Goal: Information Seeking & Learning: Learn about a topic

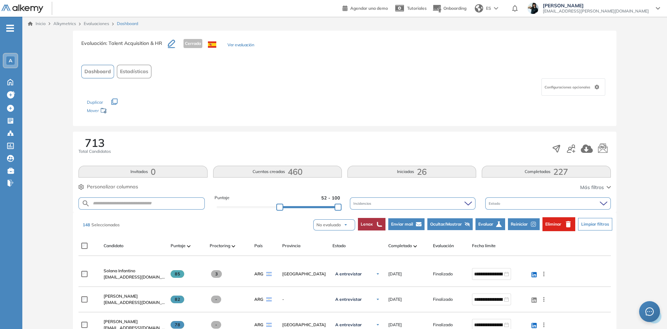
click at [101, 22] on link "Evaluaciones" at bounding box center [96, 23] width 25 height 5
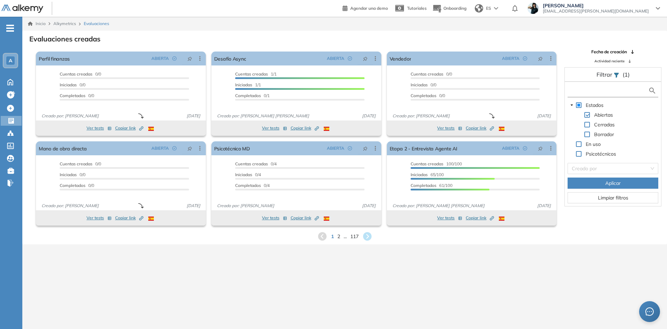
click at [580, 93] on input "text" at bounding box center [608, 90] width 79 height 7
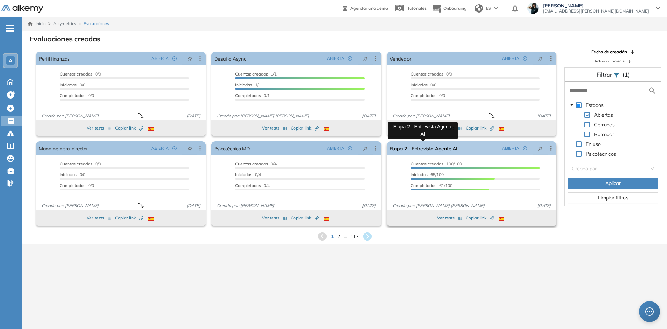
click at [420, 147] on link "Etapa 2 - Entrevista Agente AI" at bounding box center [423, 149] width 68 height 14
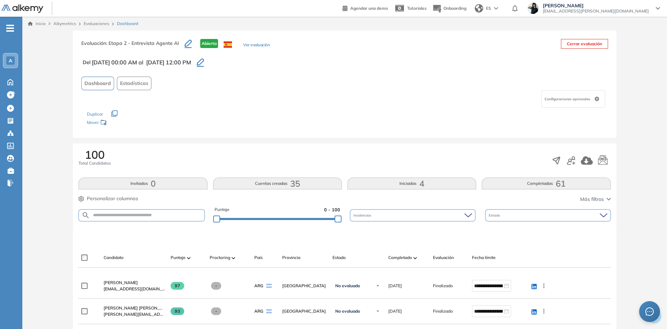
scroll to position [174, 0]
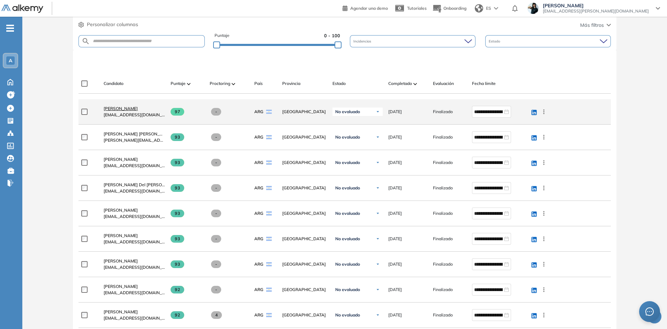
click at [129, 108] on span "[PERSON_NAME]" at bounding box center [121, 108] width 34 height 5
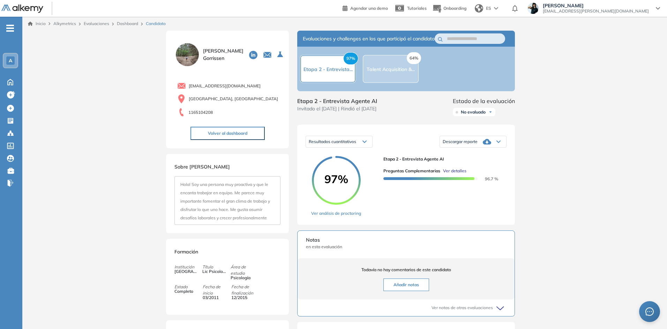
click at [452, 174] on span "Ver detalles" at bounding box center [454, 171] width 23 height 6
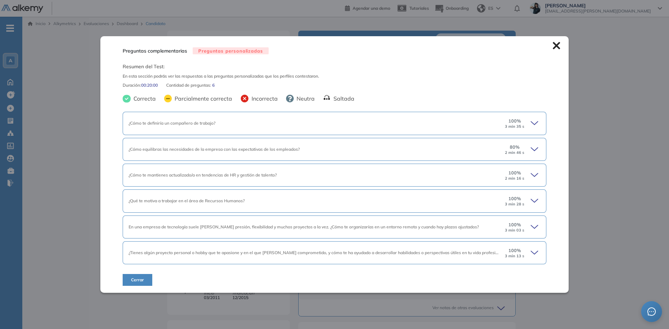
click at [533, 253] on icon at bounding box center [534, 252] width 7 height 3
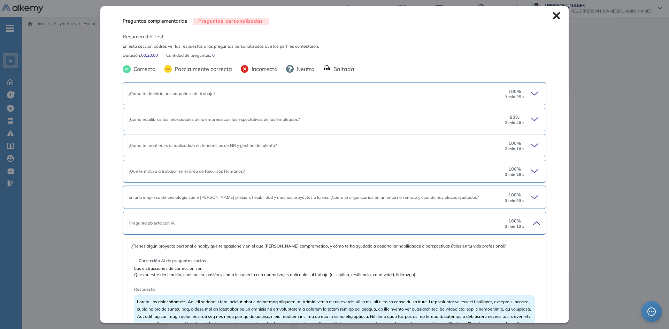
click at [531, 90] on icon at bounding box center [536, 94] width 10 height 10
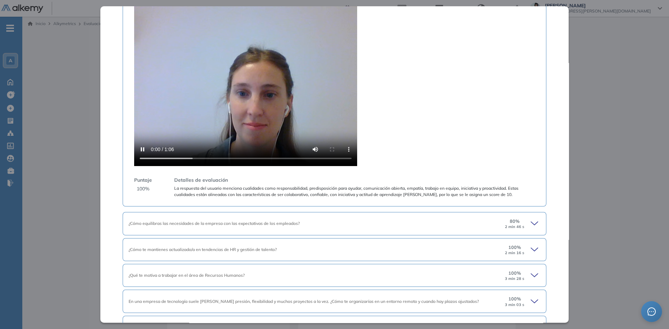
scroll to position [244, 0]
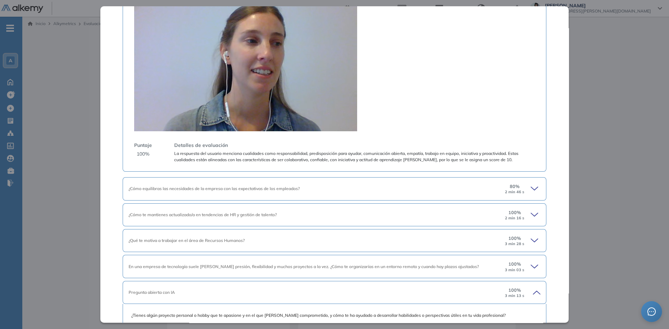
click at [531, 184] on icon at bounding box center [536, 189] width 10 height 10
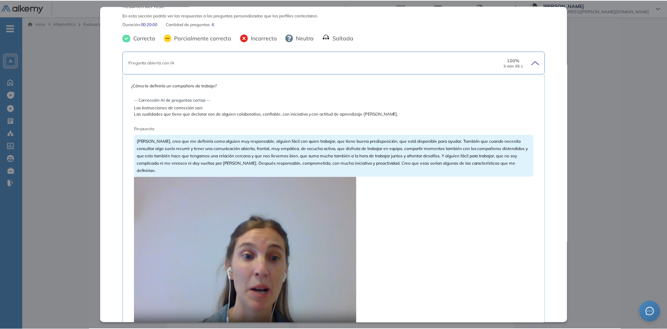
scroll to position [0, 0]
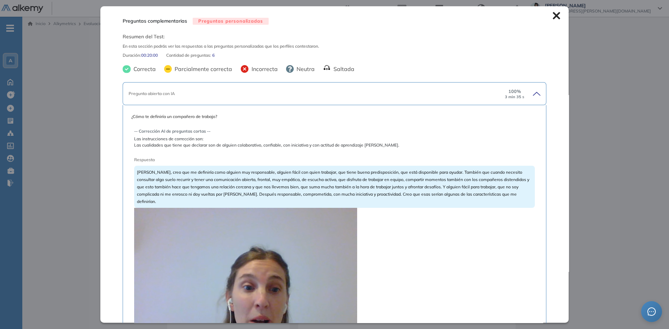
click at [553, 16] on icon at bounding box center [557, 16] width 8 height 8
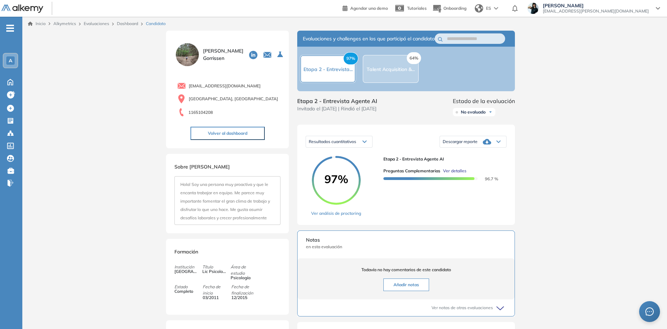
click at [225, 85] on span "[EMAIL_ADDRESS][DOMAIN_NAME]" at bounding box center [225, 86] width 72 height 6
copy div "[EMAIL_ADDRESS][DOMAIN_NAME]"
click at [126, 23] on link "Dashboard" at bounding box center [127, 23] width 21 height 5
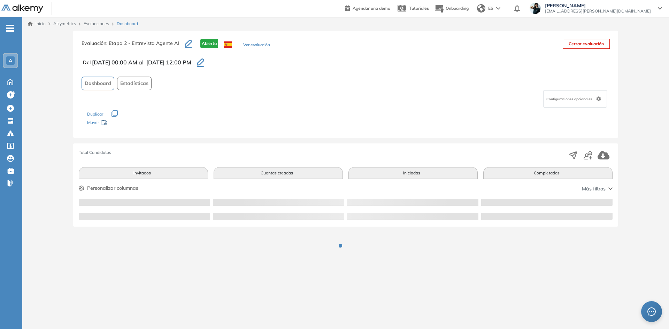
click at [99, 23] on link "Evaluaciones" at bounding box center [96, 23] width 25 height 5
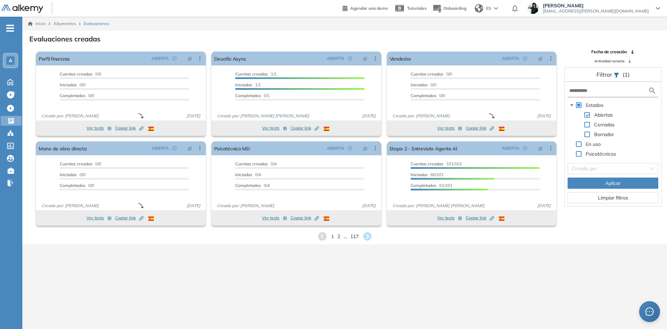
click at [588, 127] on span at bounding box center [587, 125] width 6 height 6
click at [587, 115] on span at bounding box center [587, 115] width 6 height 6
click at [599, 92] on input "text" at bounding box center [608, 90] width 79 height 7
type input "**"
click at [622, 183] on button "Aplicar" at bounding box center [612, 183] width 91 height 11
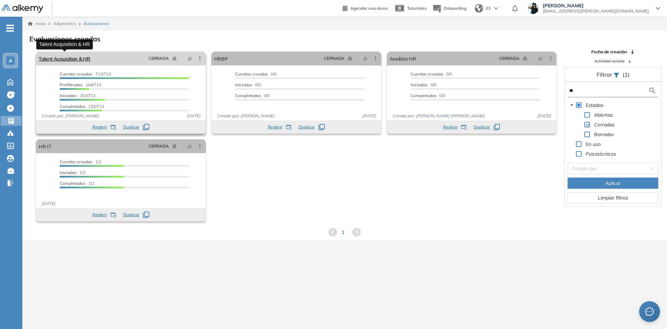
click at [78, 59] on link "Talent Acquisition & HR" at bounding box center [65, 59] width 52 height 14
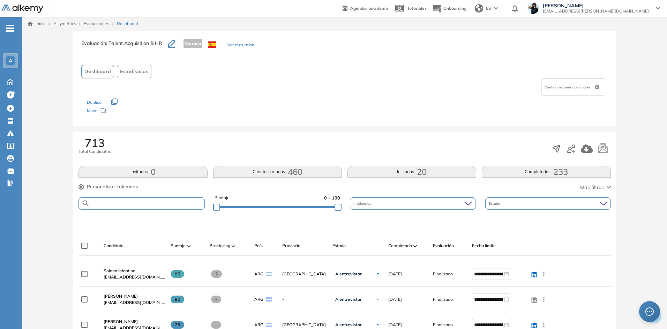
click at [123, 203] on input "text" at bounding box center [147, 203] width 114 height 5
paste input "**********"
type input "**********"
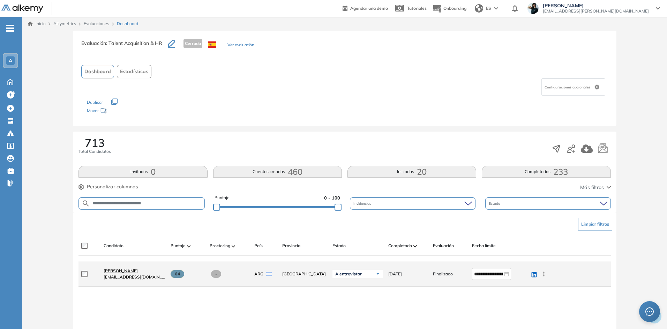
click at [137, 272] on span "[PERSON_NAME]" at bounding box center [121, 270] width 34 height 5
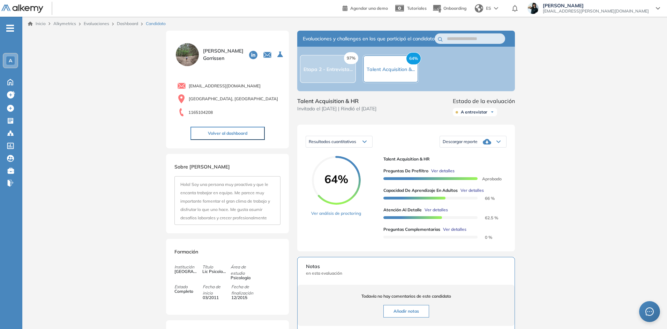
click at [448, 174] on span "Ver detalles" at bounding box center [442, 171] width 23 height 6
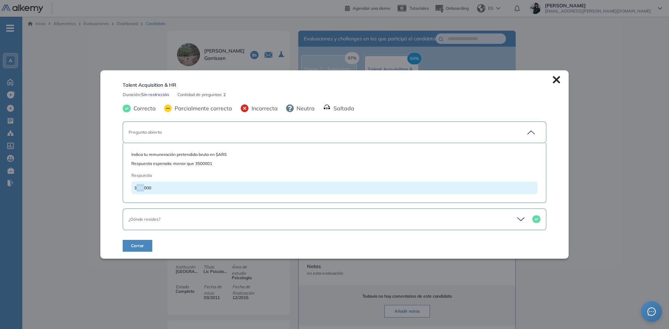
drag, startPoint x: 136, startPoint y: 188, endPoint x: 143, endPoint y: 188, distance: 7.3
click at [143, 188] on span "3000000" at bounding box center [142, 187] width 17 height 5
click at [549, 81] on div "Talent Acquisition & HR Duración : Sin restricción Cantidad de preguntas: 2 Cor…" at bounding box center [334, 164] width 469 height 189
click at [556, 81] on icon at bounding box center [557, 80] width 8 height 8
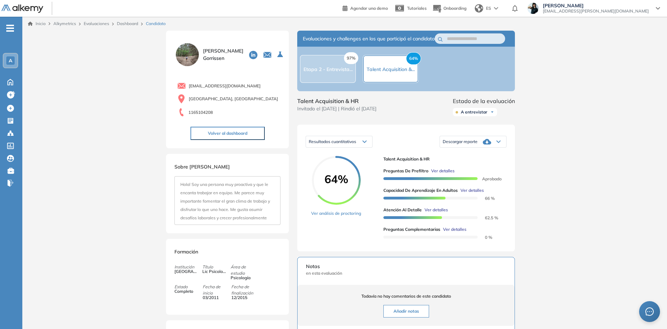
click at [123, 23] on link "Dashboard" at bounding box center [127, 23] width 21 height 5
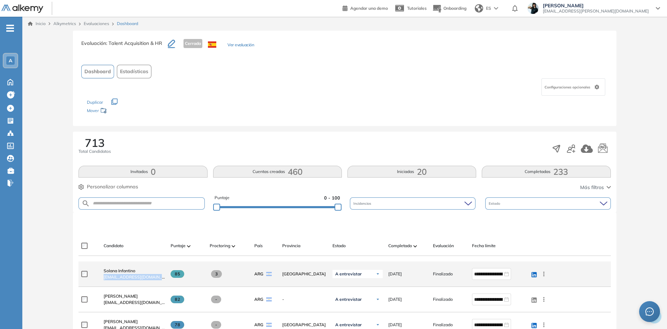
drag, startPoint x: 163, startPoint y: 279, endPoint x: 101, endPoint y: 276, distance: 62.1
click at [101, 276] on div "Solana Infantino [EMAIL_ADDRESS][DOMAIN_NAME]" at bounding box center [131, 274] width 67 height 24
copy span "[EMAIL_ADDRESS][DOMAIN_NAME]"
click at [125, 271] on span "Solana Infantino" at bounding box center [120, 270] width 32 height 5
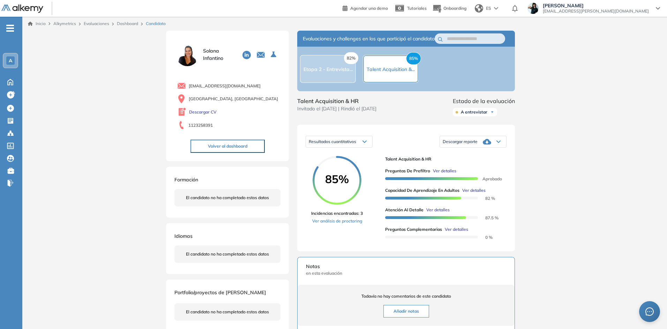
click at [444, 174] on span "Ver detalles" at bounding box center [444, 171] width 23 height 6
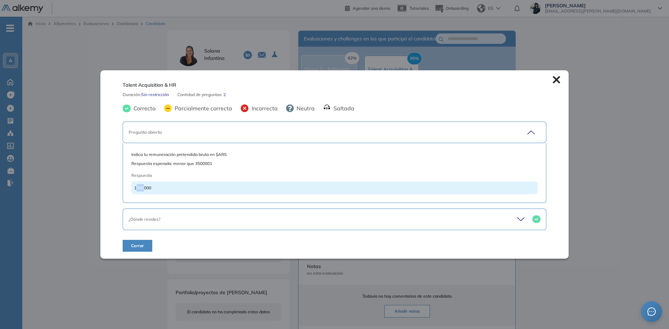
drag, startPoint x: 136, startPoint y: 188, endPoint x: 142, endPoint y: 188, distance: 6.3
click at [142, 188] on span "1300000" at bounding box center [142, 187] width 17 height 5
drag, startPoint x: 555, startPoint y: 80, endPoint x: 297, endPoint y: 39, distance: 261.6
click at [545, 80] on div "Talent Acquisition & HR Duración : Sin restricción Cantidad de preguntas: 2 Cor…" at bounding box center [334, 164] width 469 height 189
click at [555, 80] on icon at bounding box center [556, 79] width 7 height 7
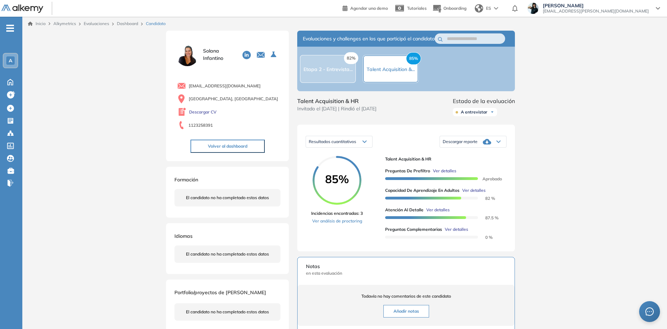
click at [120, 21] on link "Dashboard" at bounding box center [127, 23] width 21 height 5
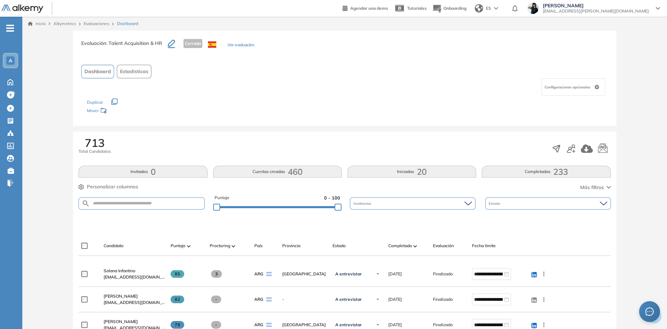
click at [98, 22] on link "Evaluaciones" at bounding box center [96, 23] width 25 height 5
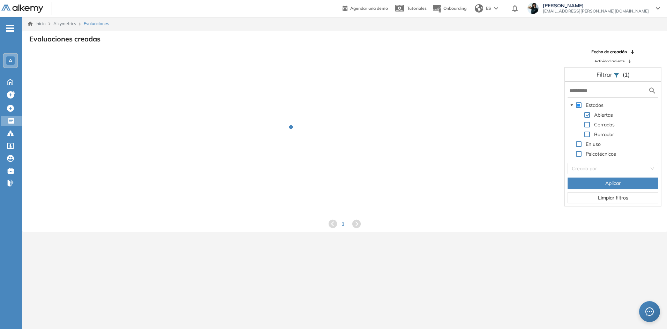
click at [97, 23] on span "Evaluaciones" at bounding box center [96, 24] width 25 height 6
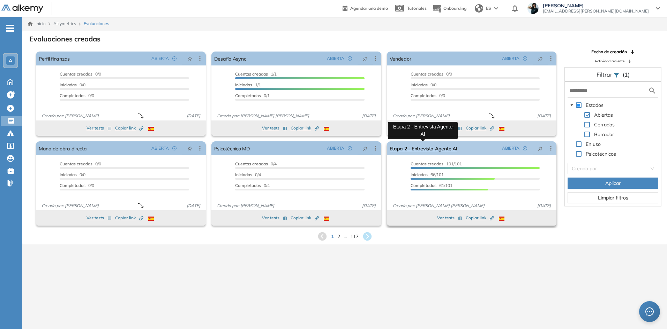
click at [425, 148] on link "Etapa 2 - Entrevista Agente AI" at bounding box center [423, 149] width 68 height 14
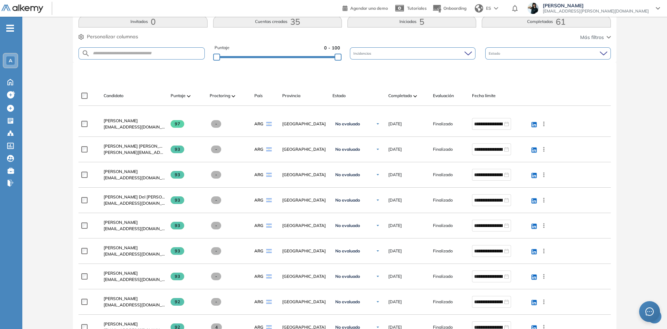
scroll to position [174, 0]
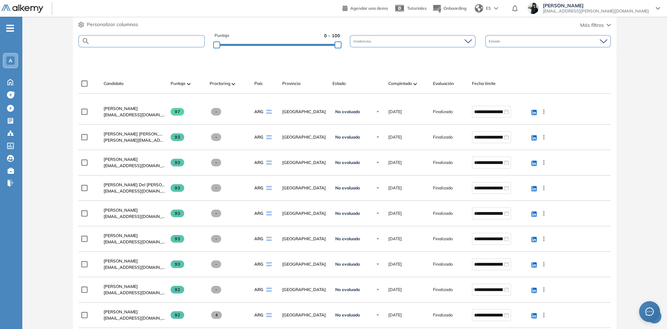
click at [112, 42] on input "text" at bounding box center [147, 41] width 114 height 5
paste input "**********"
type input "**********"
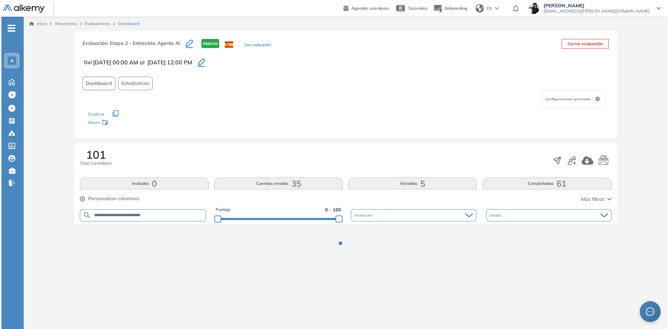
scroll to position [0, 0]
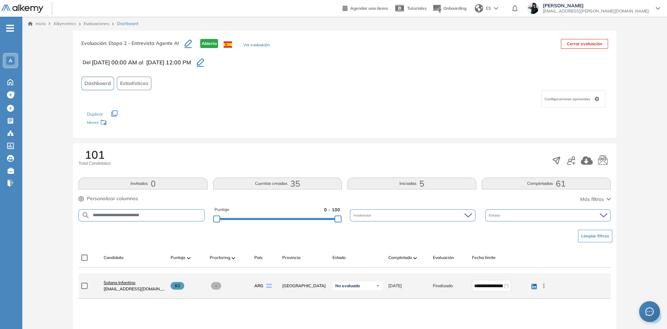
click at [128, 281] on span "Solana Infantino" at bounding box center [120, 282] width 32 height 5
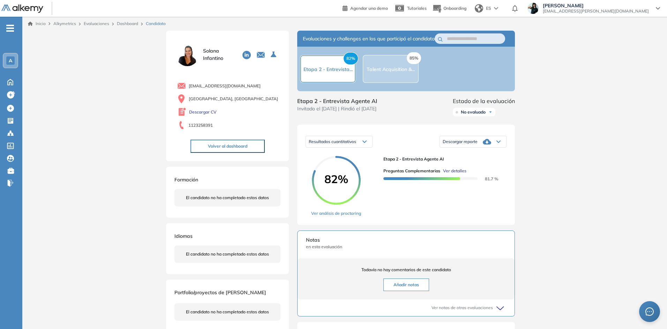
click at [459, 174] on span "Ver detalles" at bounding box center [454, 171] width 23 height 6
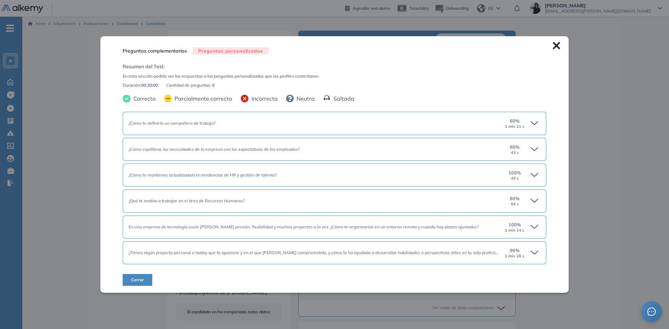
click at [537, 251] on icon at bounding box center [536, 253] width 10 height 10
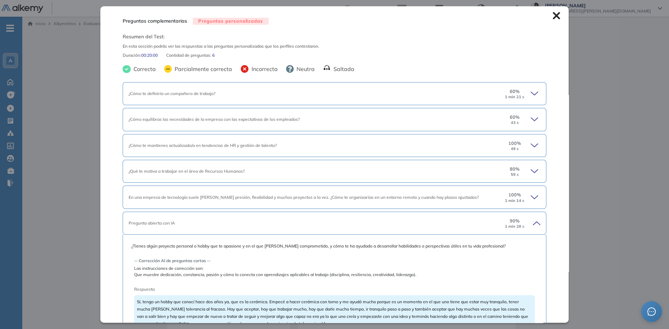
click at [531, 92] on icon at bounding box center [536, 94] width 10 height 10
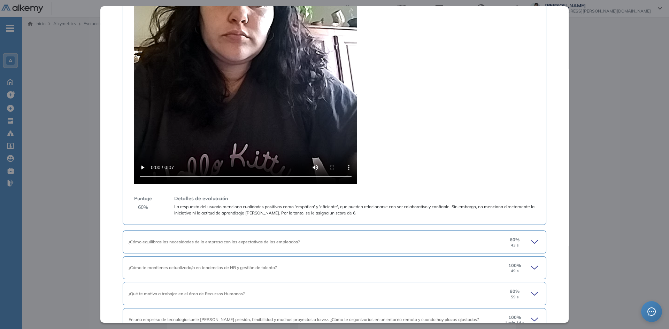
scroll to position [314, 0]
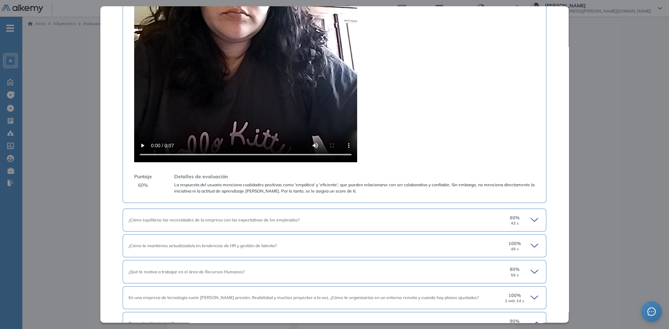
click at [531, 222] on icon at bounding box center [536, 220] width 10 height 10
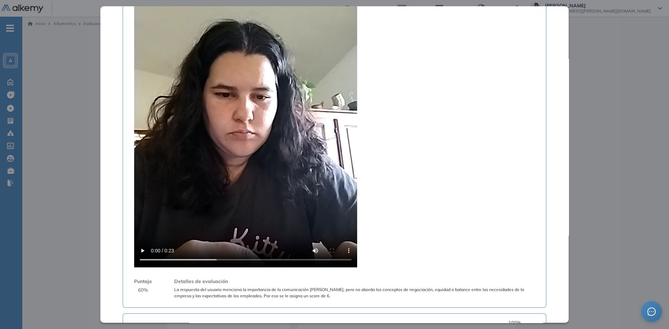
scroll to position [697, 0]
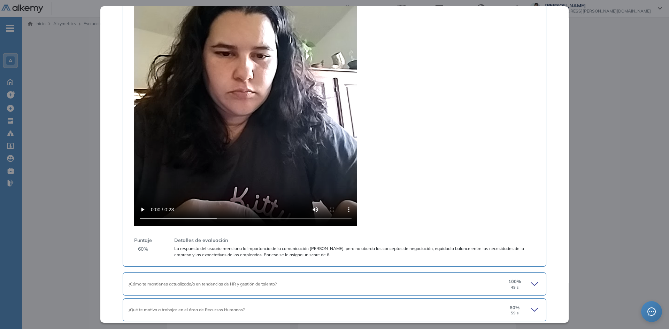
click at [531, 281] on icon at bounding box center [536, 285] width 10 height 10
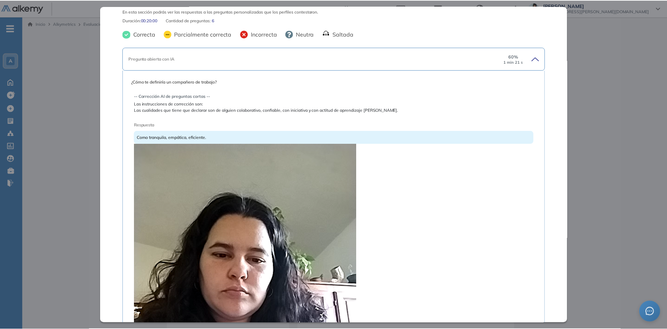
scroll to position [0, 0]
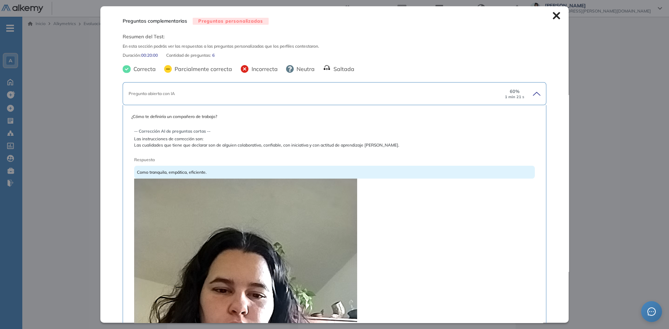
click at [553, 15] on icon at bounding box center [556, 15] width 7 height 7
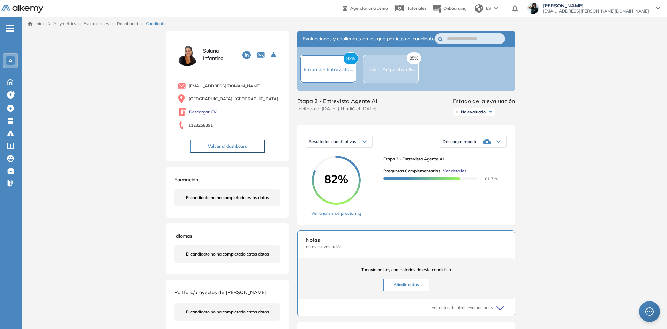
click at [129, 24] on link "Dashboard" at bounding box center [127, 23] width 21 height 5
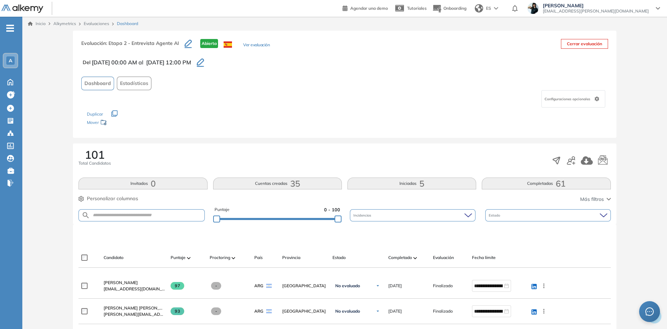
click at [116, 212] on form at bounding box center [141, 216] width 126 height 12
click at [116, 214] on input "text" at bounding box center [147, 215] width 114 height 5
type input "******"
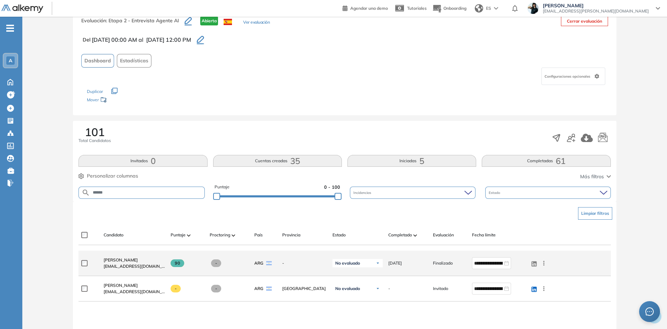
scroll to position [35, 0]
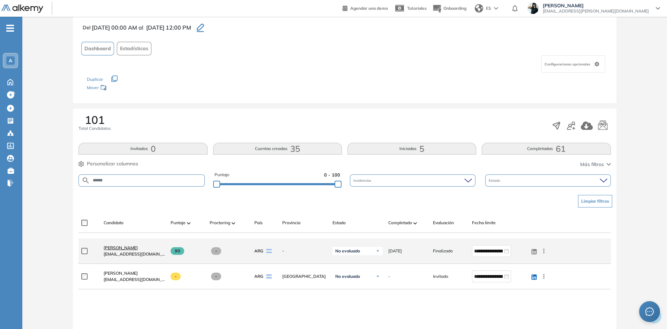
click at [114, 246] on span "[PERSON_NAME]" at bounding box center [121, 247] width 34 height 5
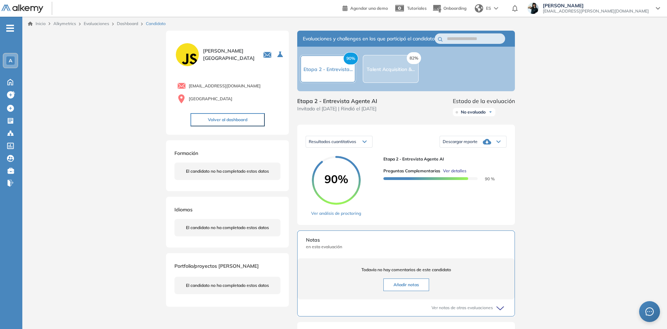
click at [448, 174] on span "Ver detalles" at bounding box center [454, 171] width 23 height 6
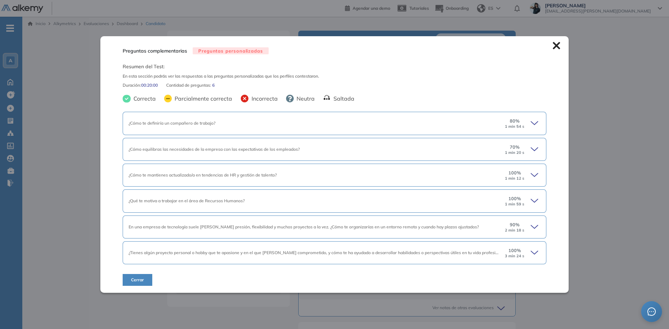
click at [534, 122] on icon at bounding box center [534, 123] width 7 height 3
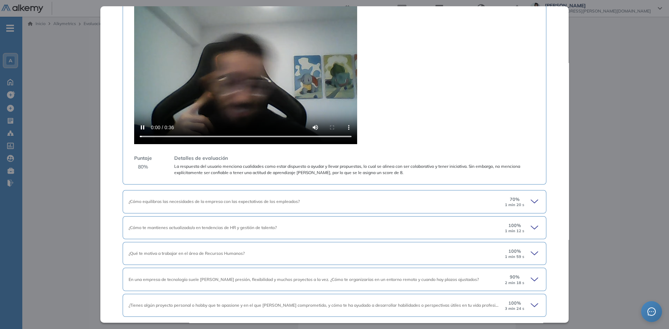
scroll to position [232, 0]
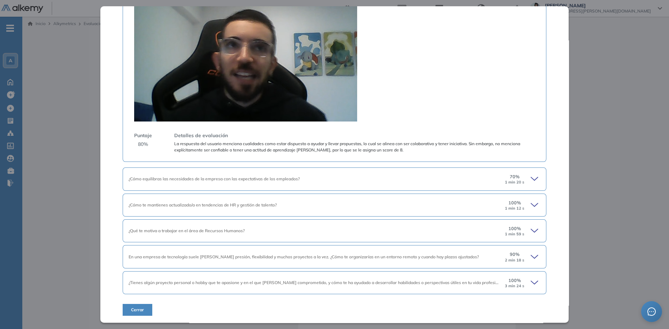
click at [531, 283] on icon at bounding box center [534, 282] width 7 height 3
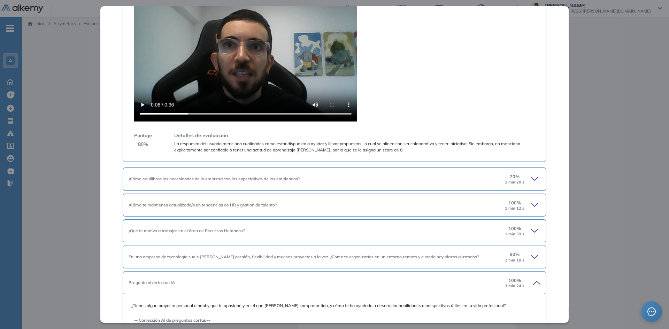
click at [531, 180] on icon at bounding box center [534, 178] width 7 height 3
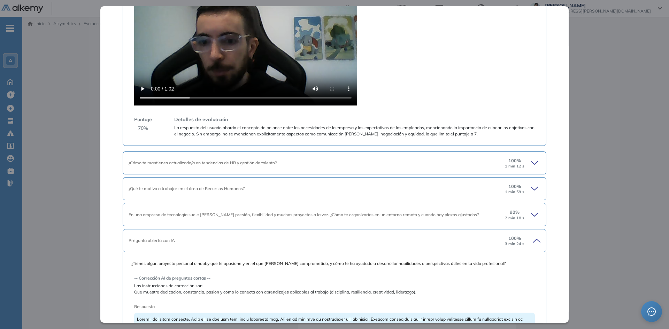
scroll to position [580, 0]
click at [531, 161] on icon at bounding box center [536, 163] width 10 height 10
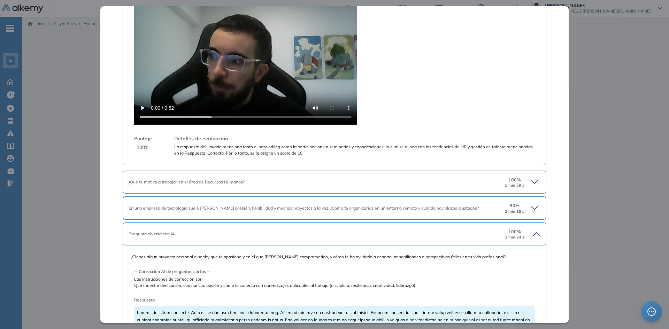
scroll to position [894, 0]
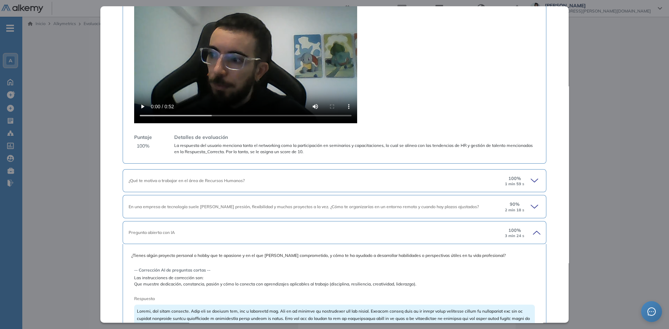
click at [531, 177] on icon at bounding box center [536, 181] width 10 height 10
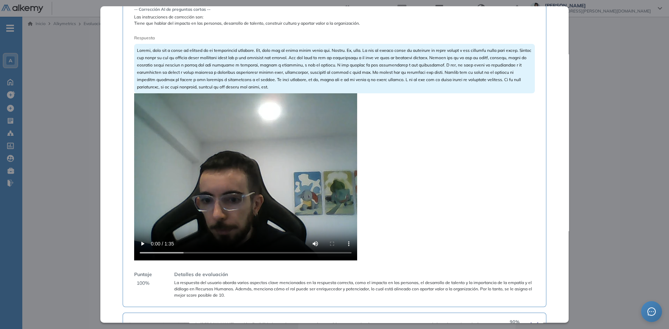
scroll to position [1278, 0]
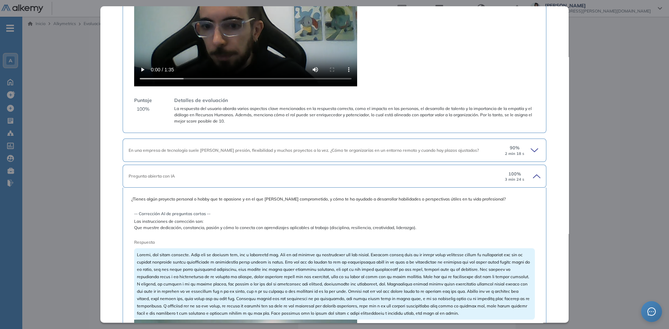
click at [531, 150] on icon at bounding box center [536, 151] width 10 height 10
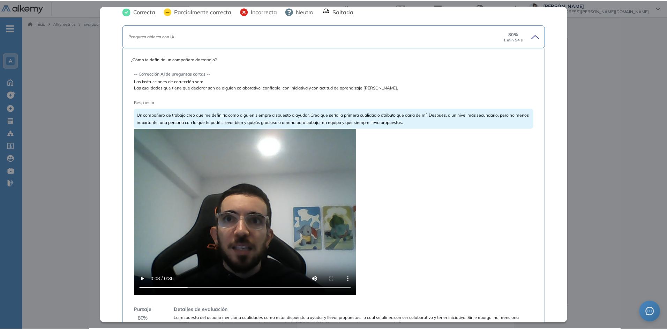
scroll to position [0, 0]
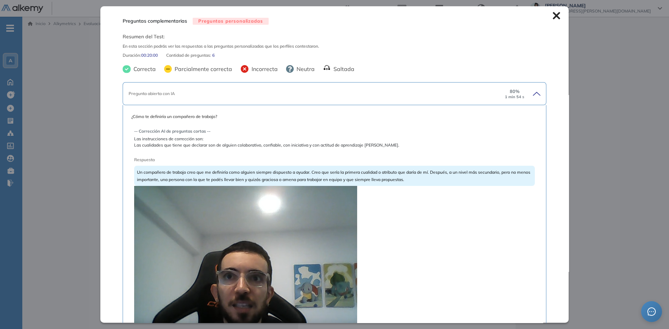
click at [553, 17] on icon at bounding box center [556, 15] width 7 height 7
